Goal: Obtain resource: Download file/media

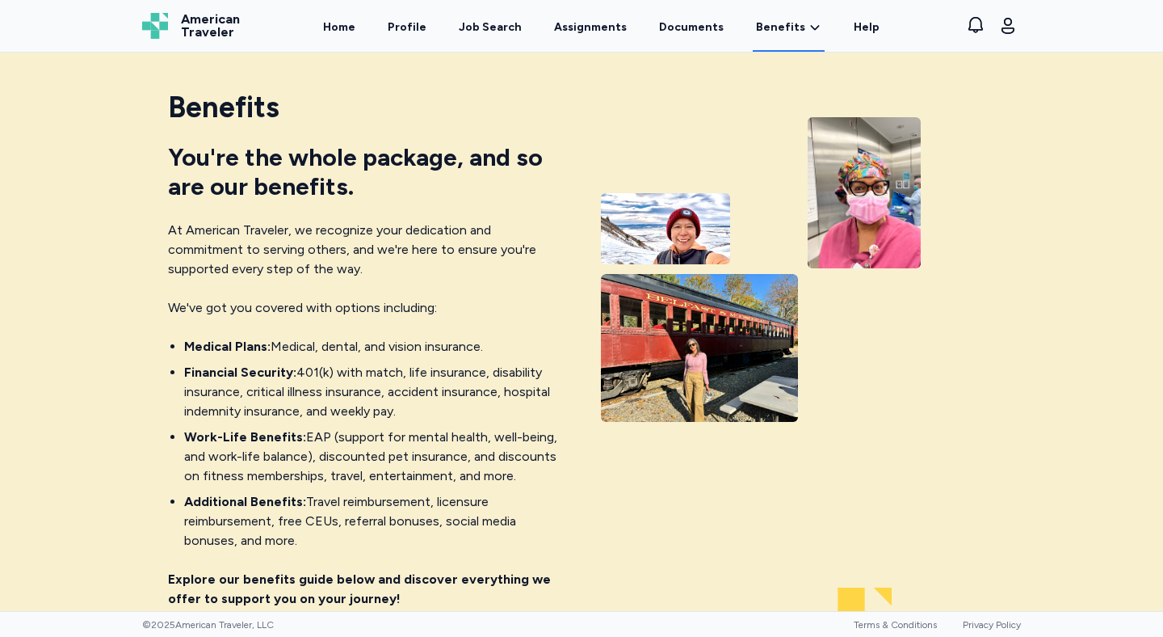
scroll to position [1166, 0]
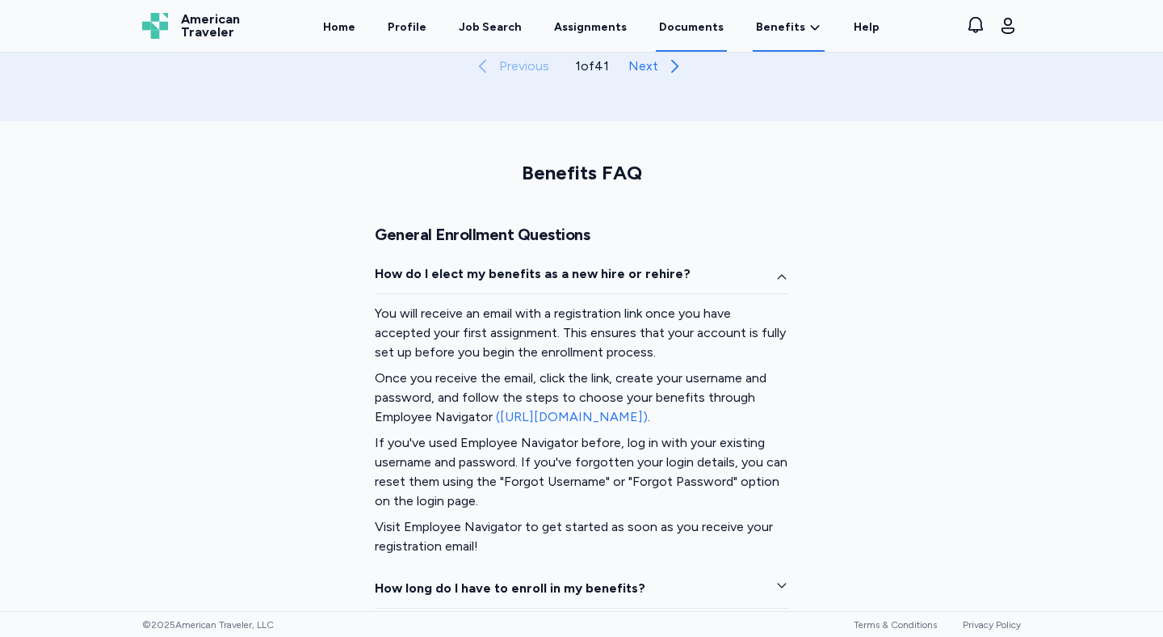
click at [674, 24] on link "Documents" at bounding box center [691, 27] width 71 height 50
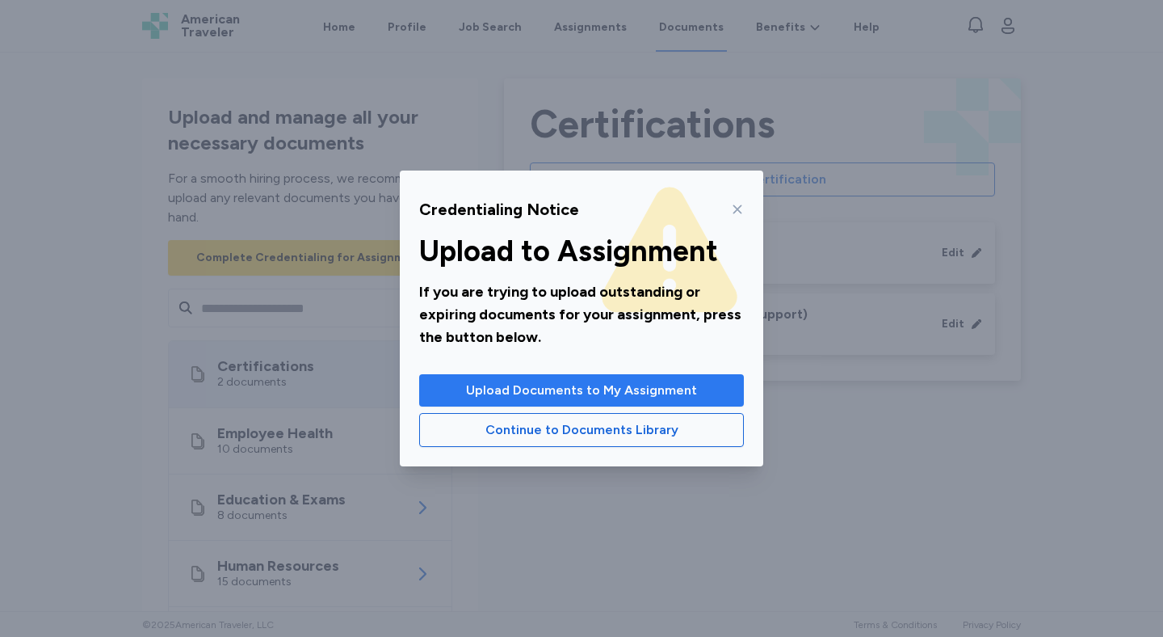
click at [561, 391] on span "Upload Documents to My Assignment" at bounding box center [581, 389] width 231 height 19
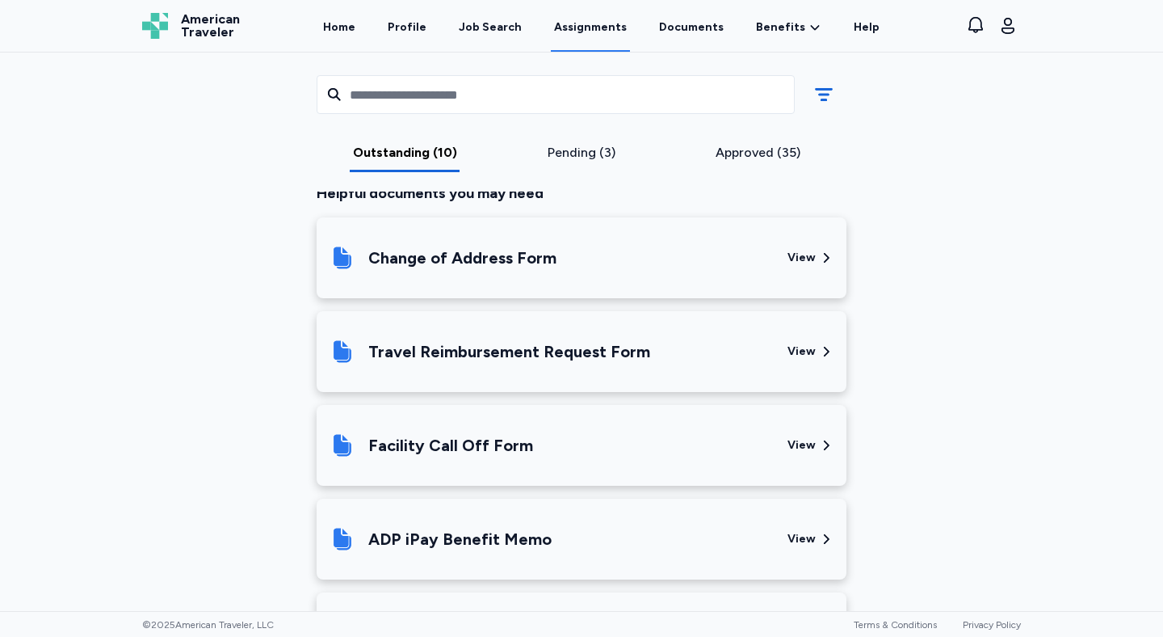
scroll to position [1196, 0]
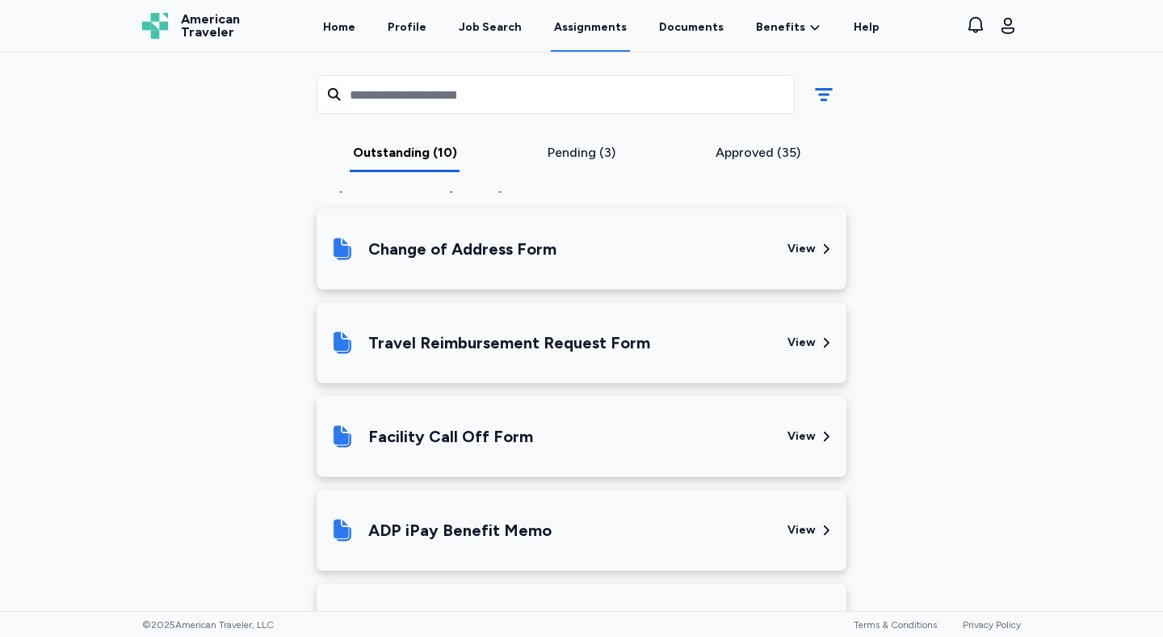
click at [797, 346] on div "View" at bounding box center [802, 342] width 28 height 16
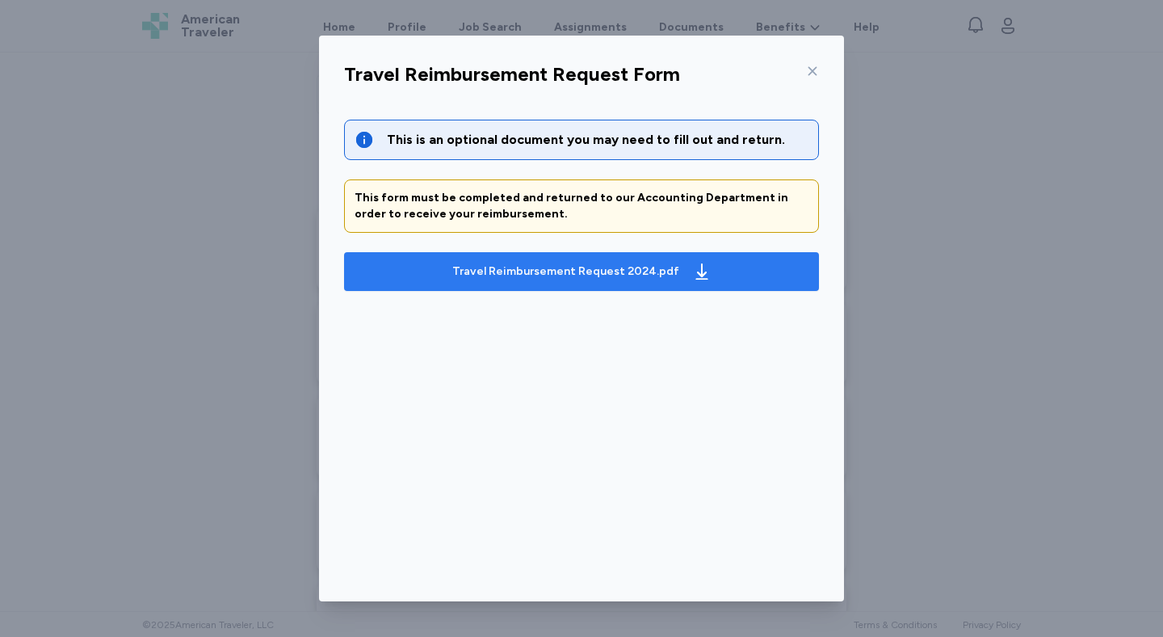
click at [633, 258] on div "Travel Reimbursement Request 2024.pdf" at bounding box center [582, 271] width 266 height 26
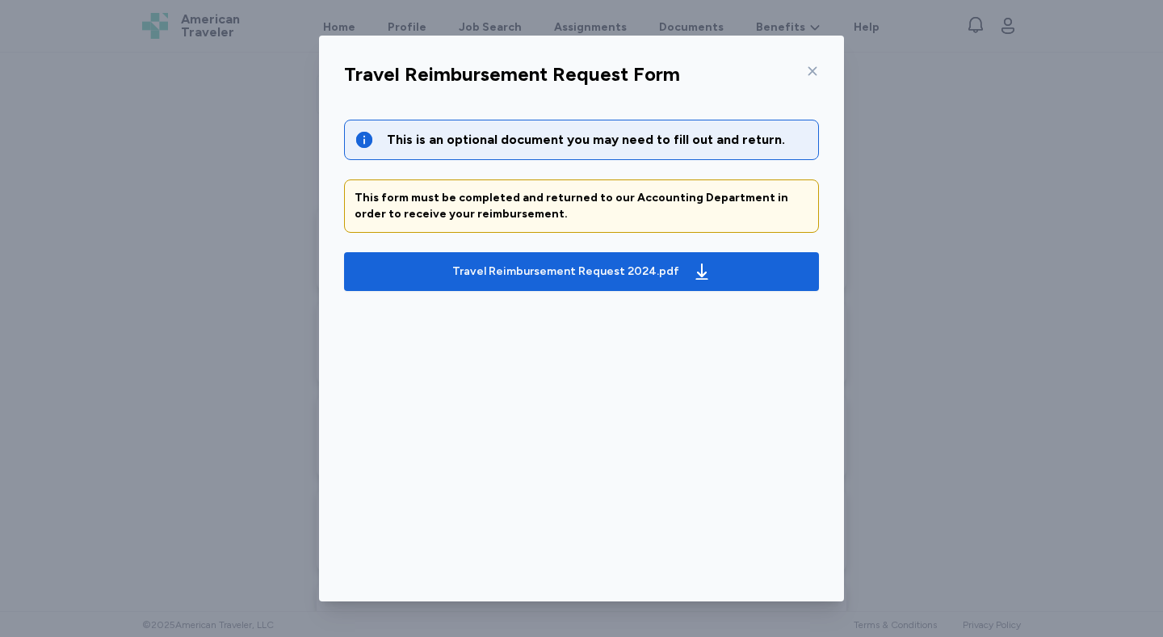
click at [810, 73] on icon at bounding box center [812, 71] width 13 height 13
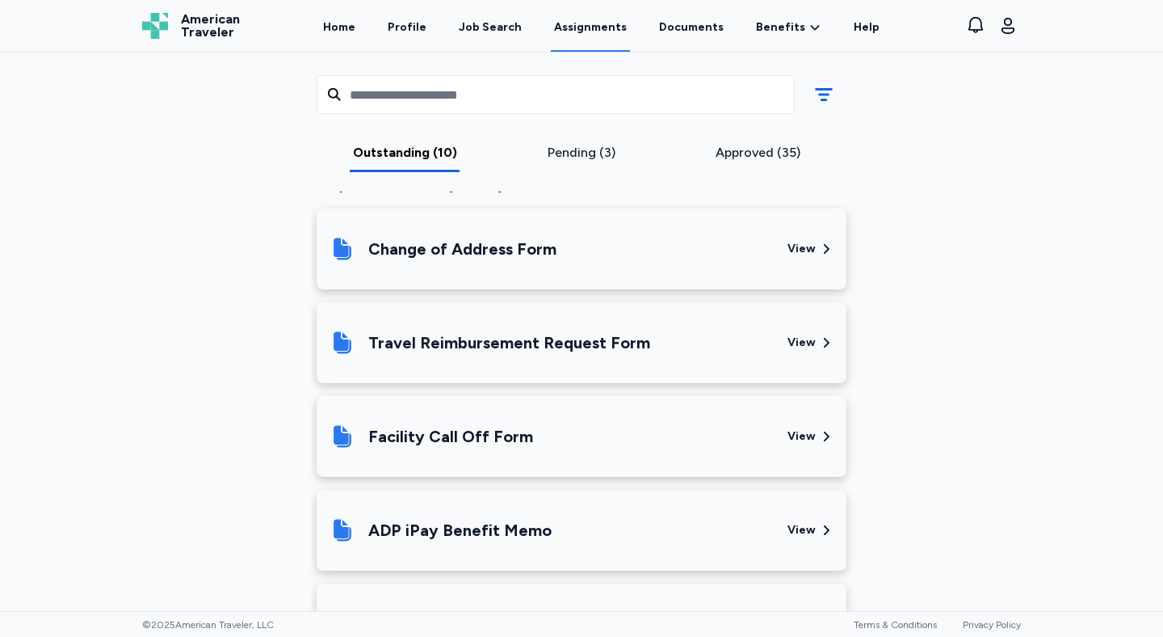
click at [802, 431] on div "View" at bounding box center [802, 436] width 28 height 16
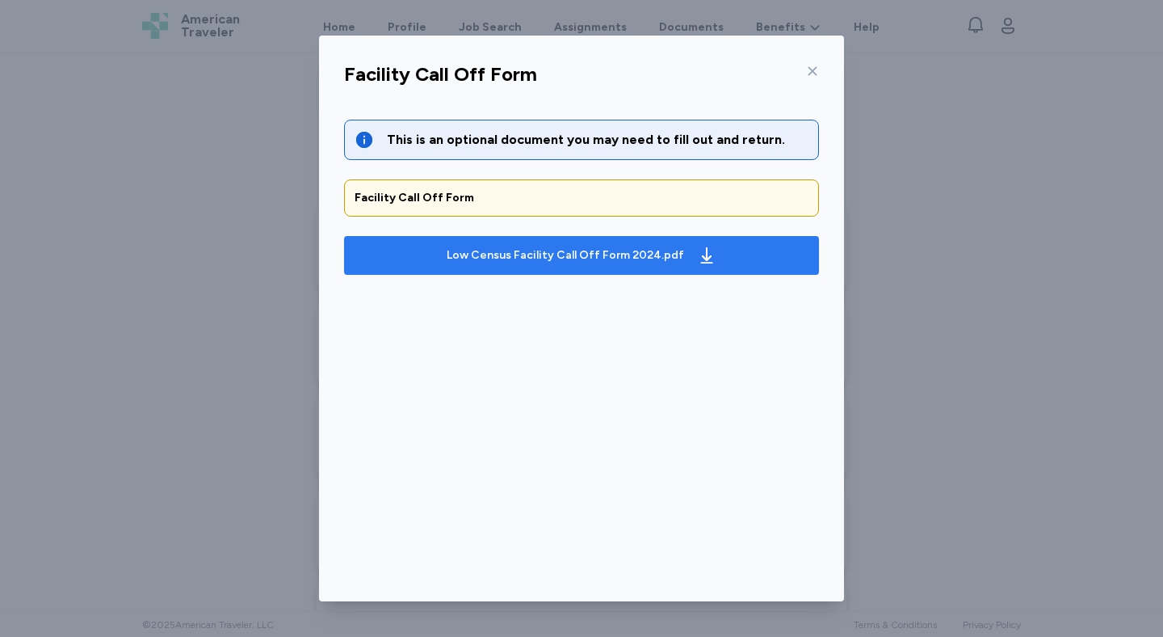
click at [678, 250] on div "Low Census Facility Call Off Form 2024.pdf" at bounding box center [581, 255] width 276 height 26
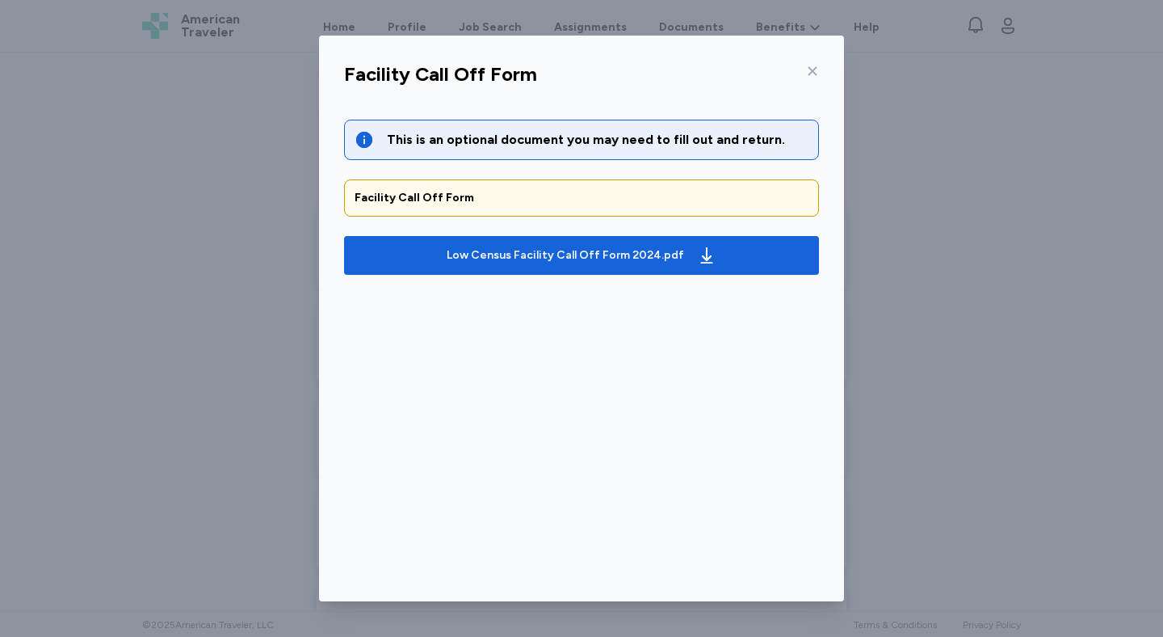
click at [815, 72] on icon at bounding box center [812, 71] width 13 height 13
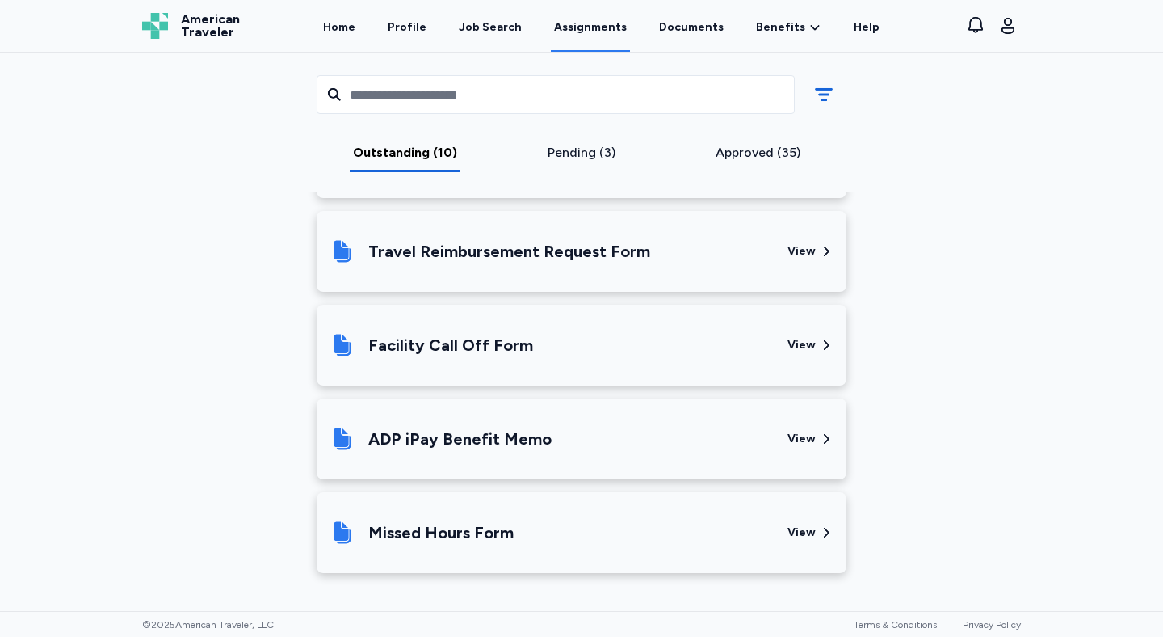
scroll to position [1288, 0]
click at [810, 426] on div "View" at bounding box center [811, 438] width 46 height 55
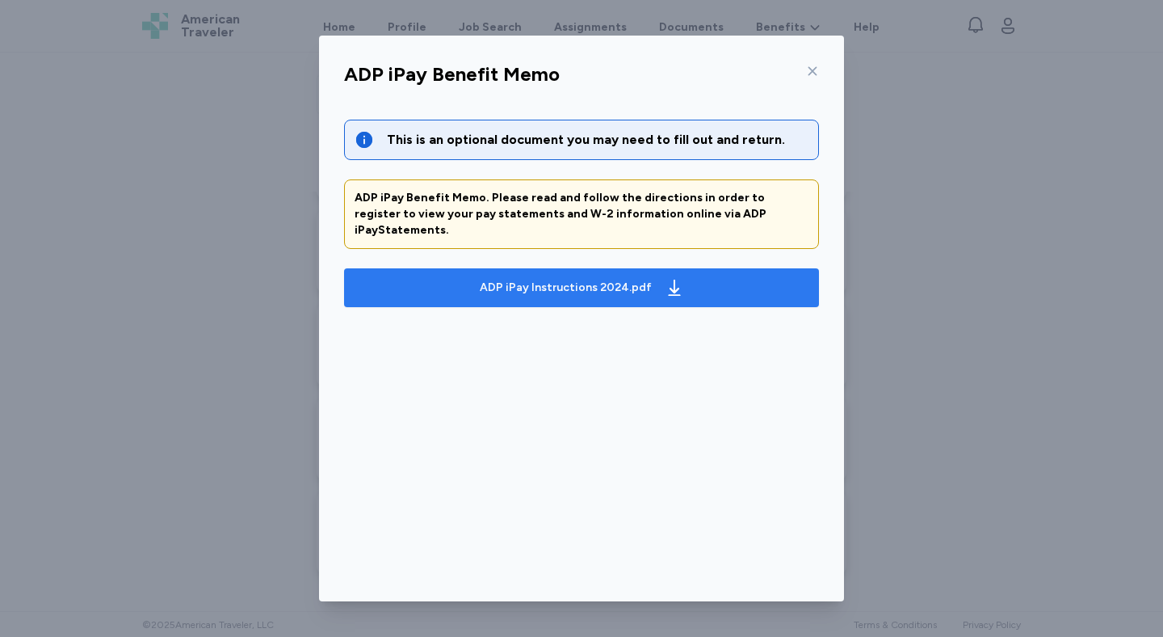
click at [729, 276] on span "ADP iPay Instructions 2024.pdf" at bounding box center [581, 288] width 449 height 26
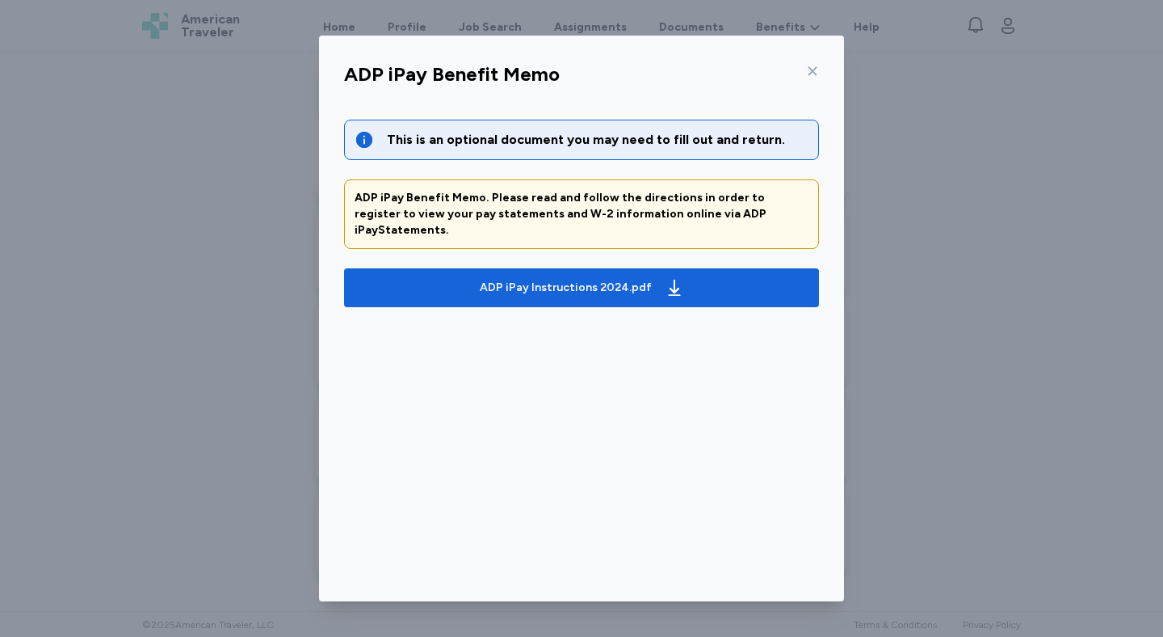
click at [813, 69] on icon at bounding box center [812, 71] width 13 height 13
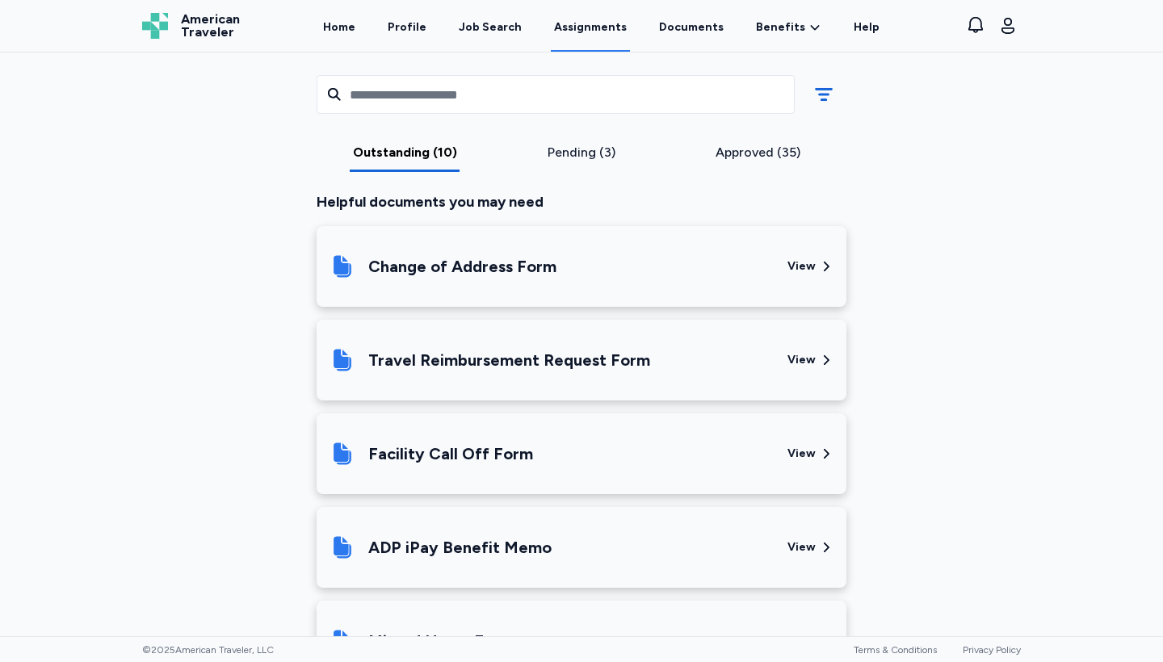
scroll to position [1262, 0]
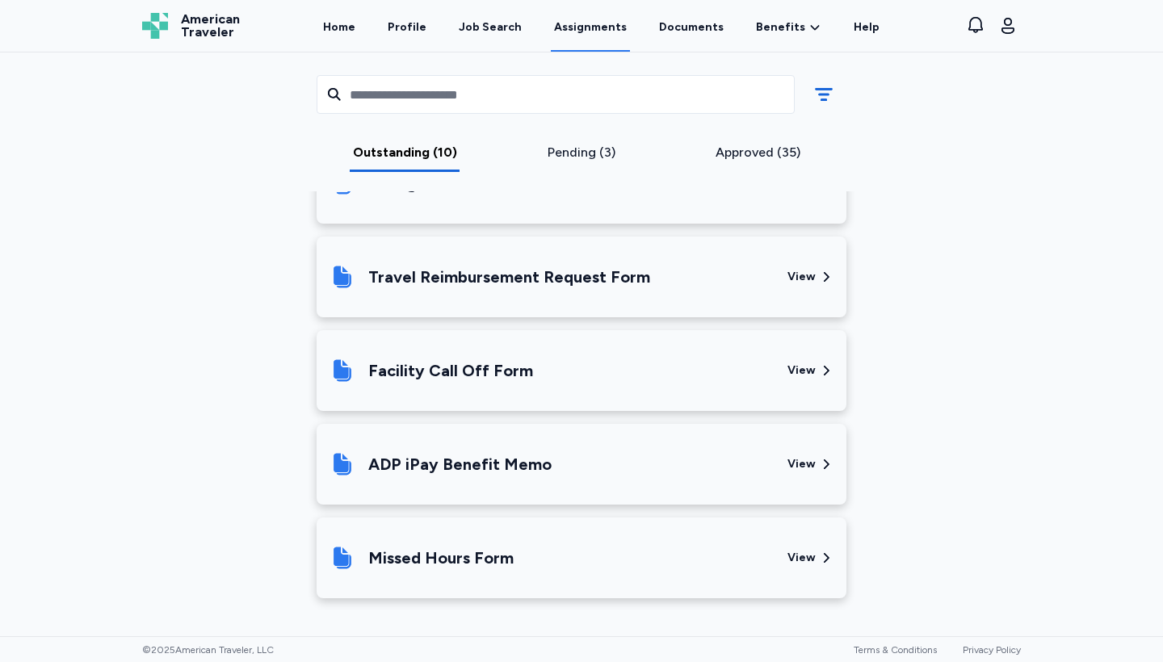
click at [791, 558] on div "View" at bounding box center [802, 558] width 28 height 16
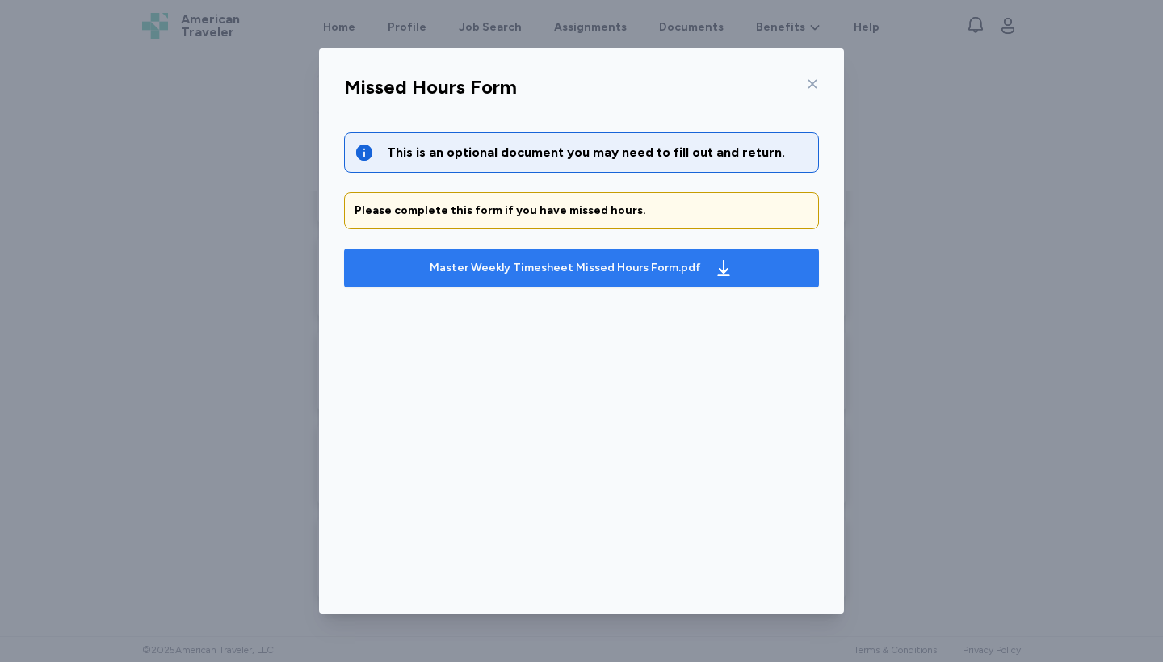
click at [522, 283] on button "Master Weekly Timesheet Missed Hours Form.pdf" at bounding box center [581, 268] width 475 height 39
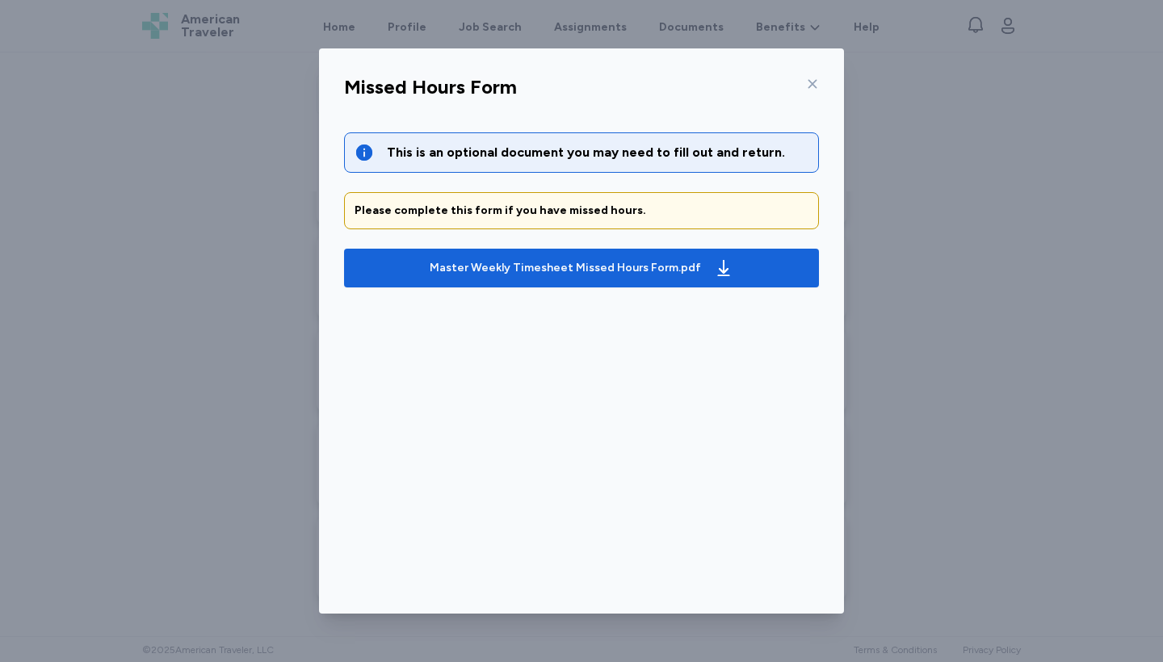
click at [809, 80] on icon at bounding box center [812, 84] width 13 height 13
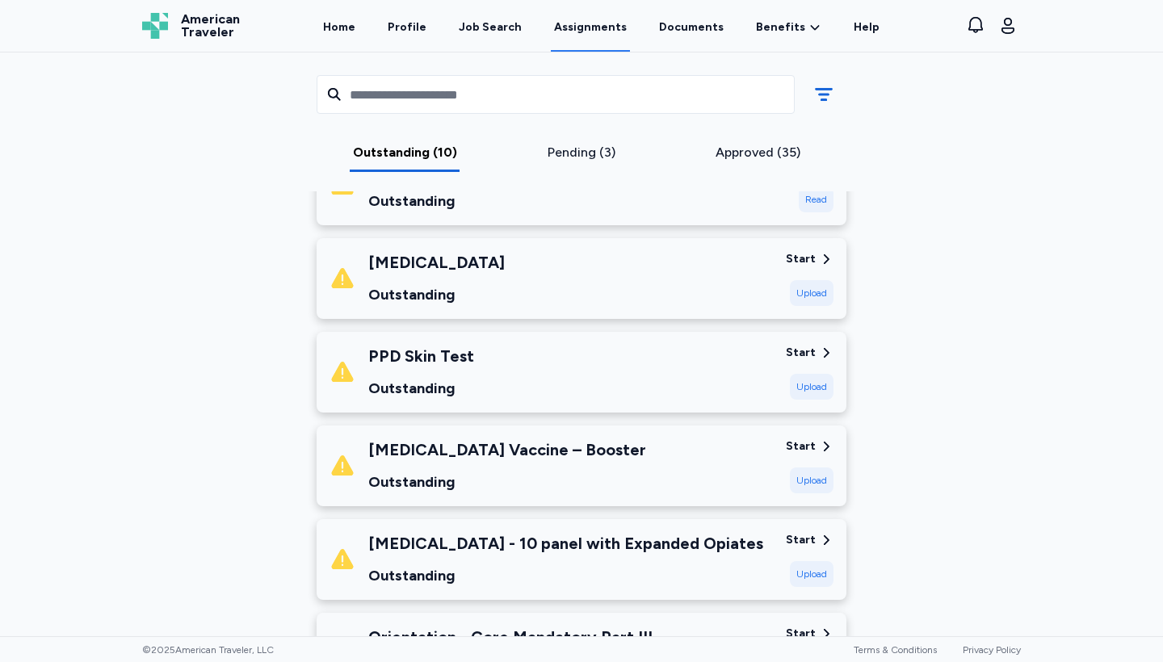
scroll to position [606, 0]
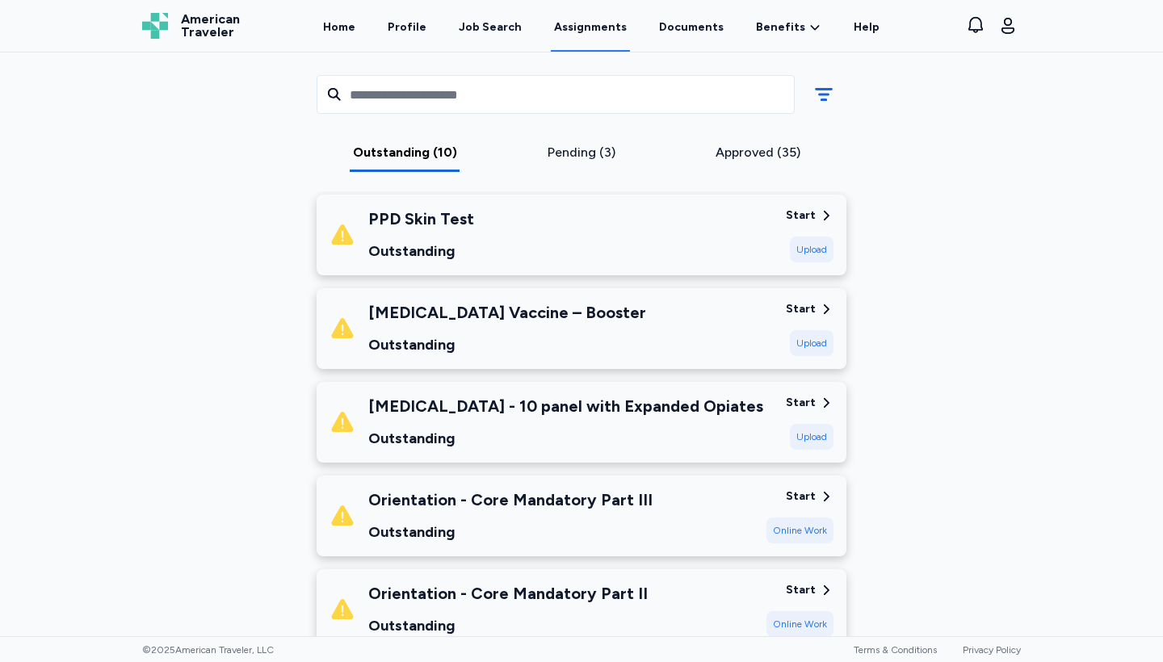
click at [807, 401] on div "Start" at bounding box center [801, 403] width 30 height 16
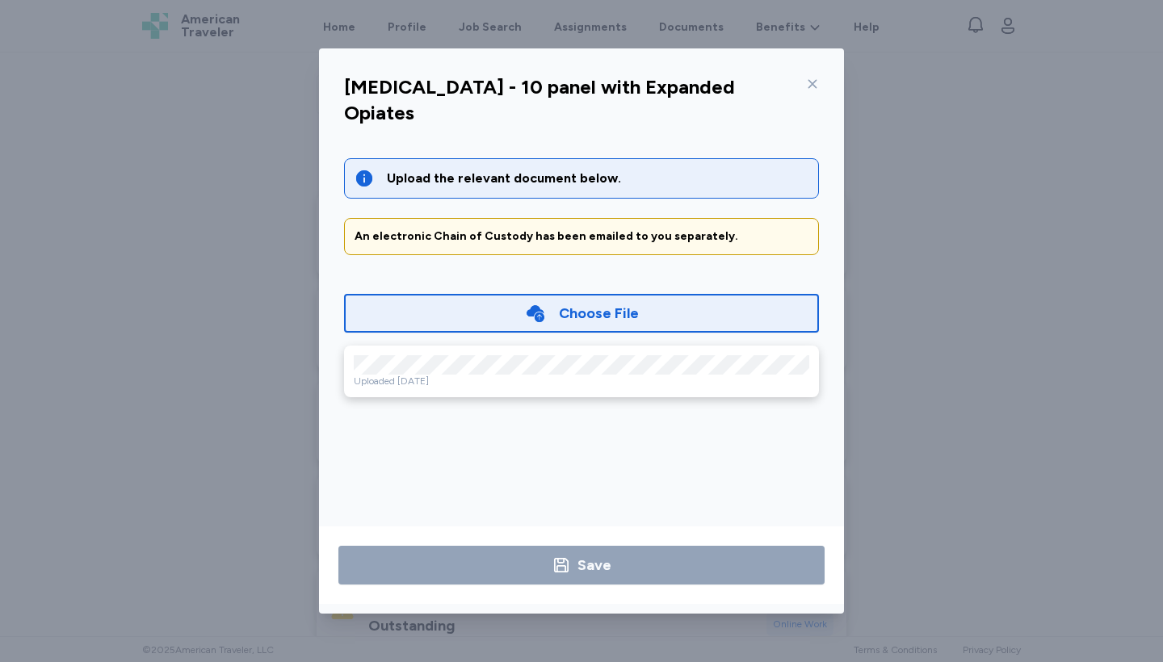
click at [812, 86] on icon at bounding box center [812, 84] width 13 height 13
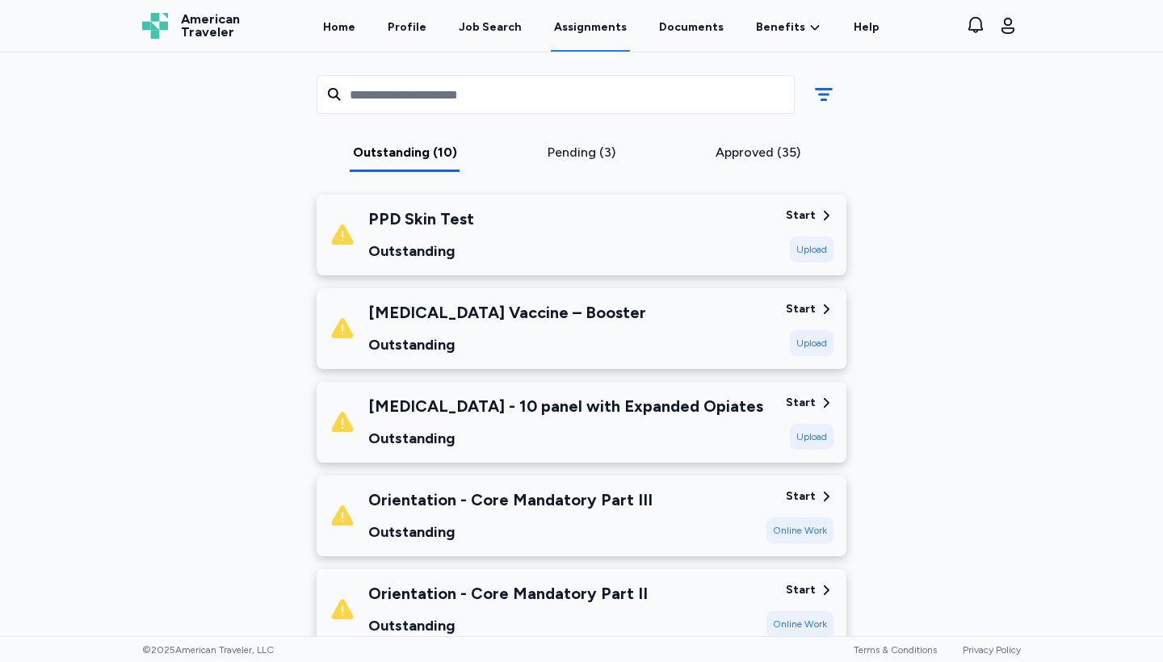
click at [801, 401] on div "Start" at bounding box center [801, 403] width 30 height 16
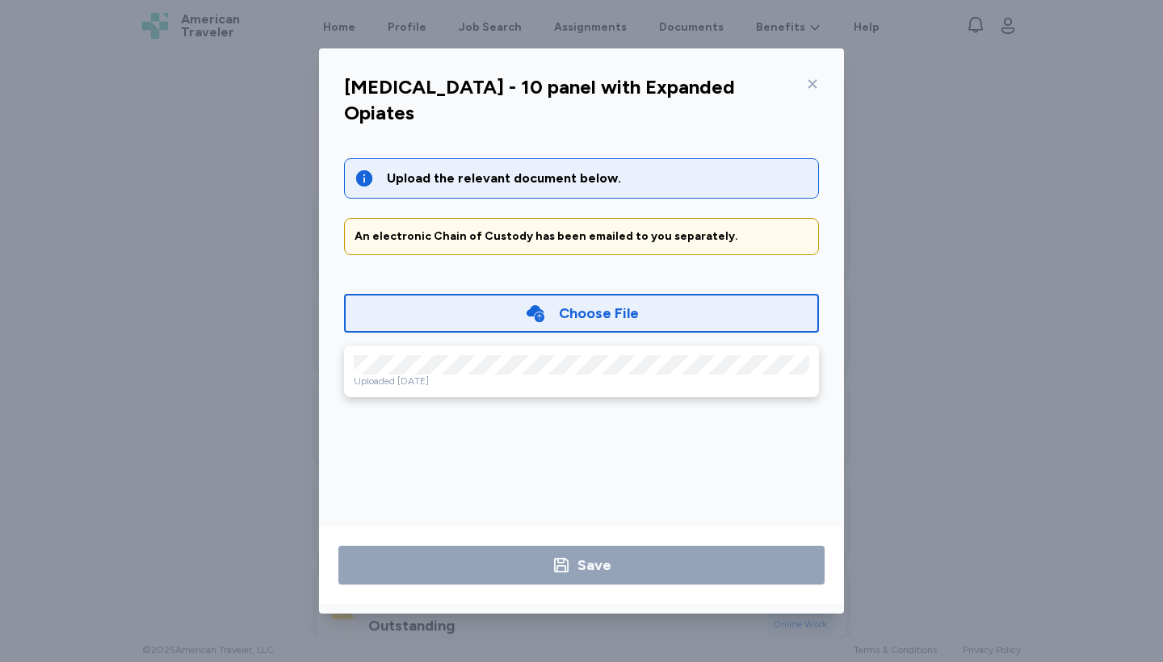
click at [583, 375] on div "Uploaded [DATE]" at bounding box center [582, 381] width 456 height 13
click at [406, 375] on div "Uploaded [DATE]" at bounding box center [582, 381] width 456 height 13
